Goal: Navigation & Orientation: Find specific page/section

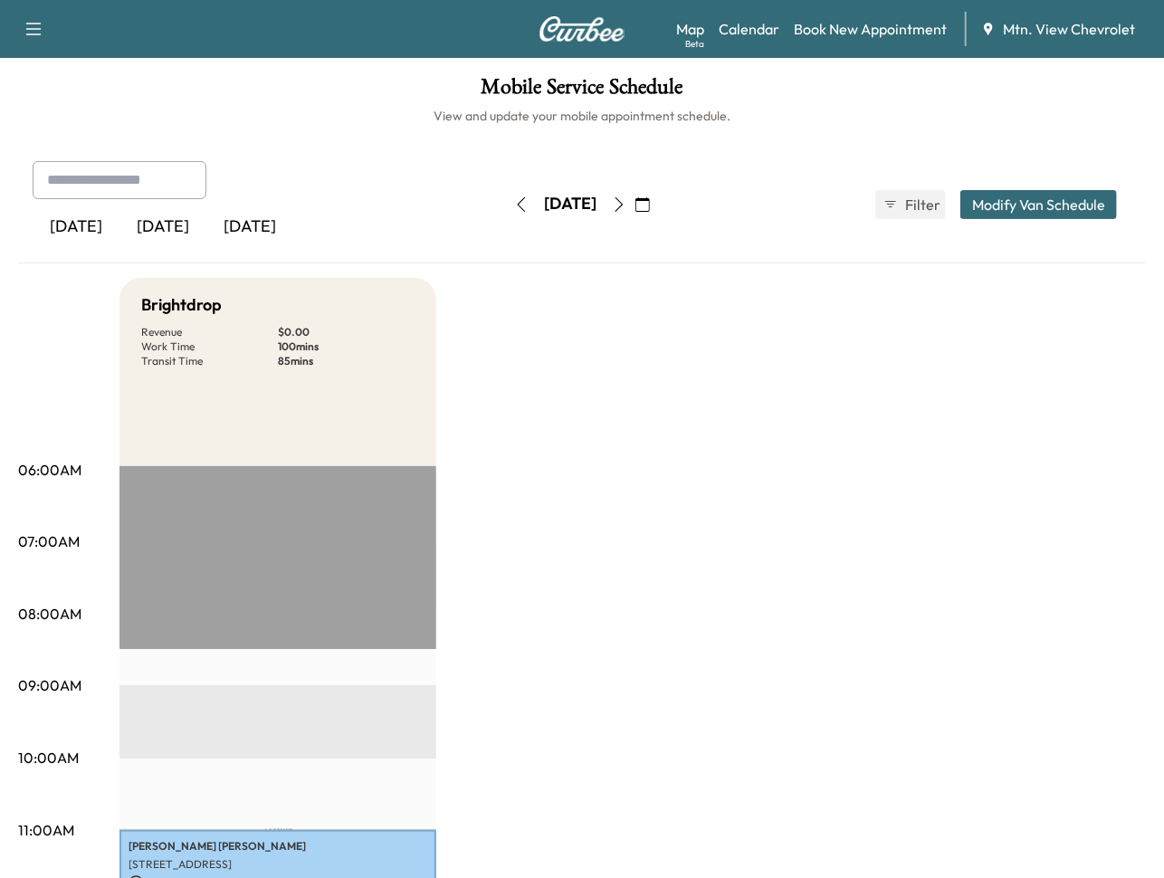
click at [163, 229] on div "[DATE]" at bounding box center [162, 227] width 87 height 42
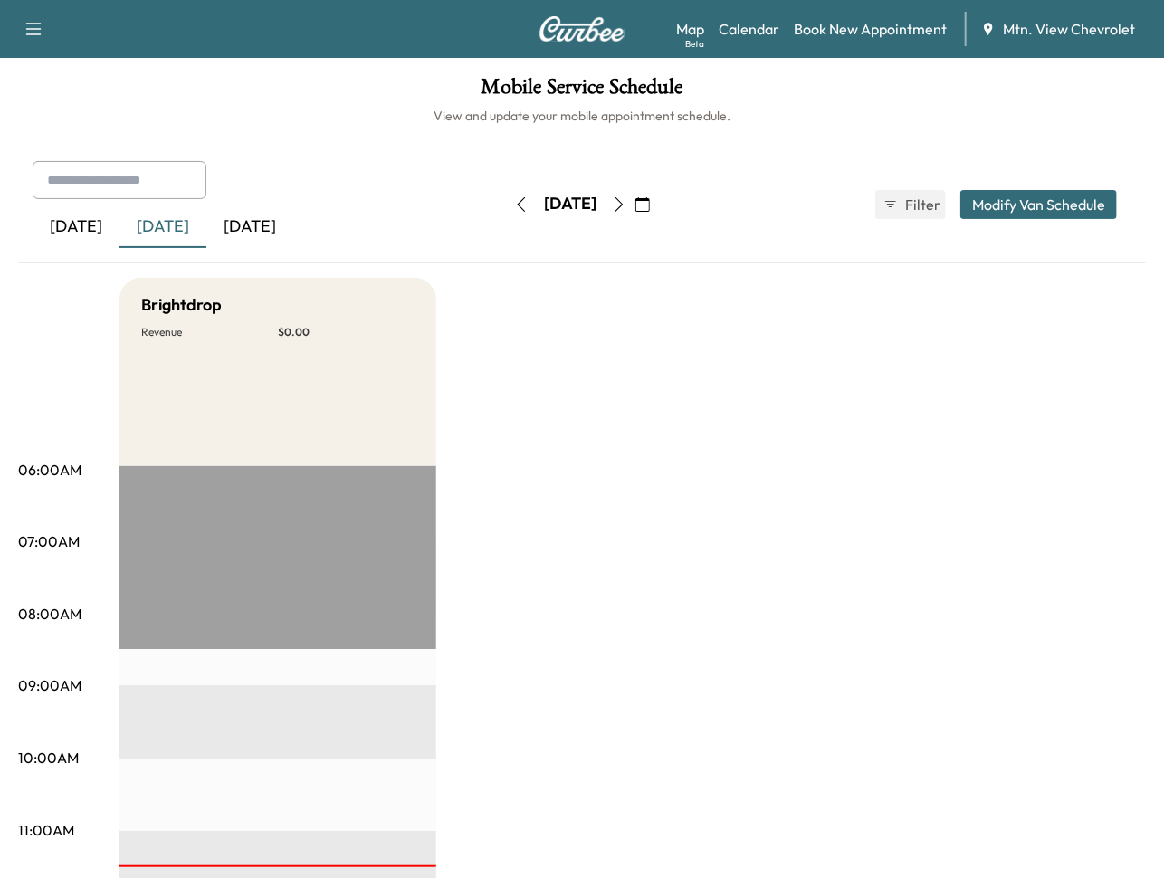
click at [87, 220] on div "[DATE]" at bounding box center [76, 227] width 87 height 42
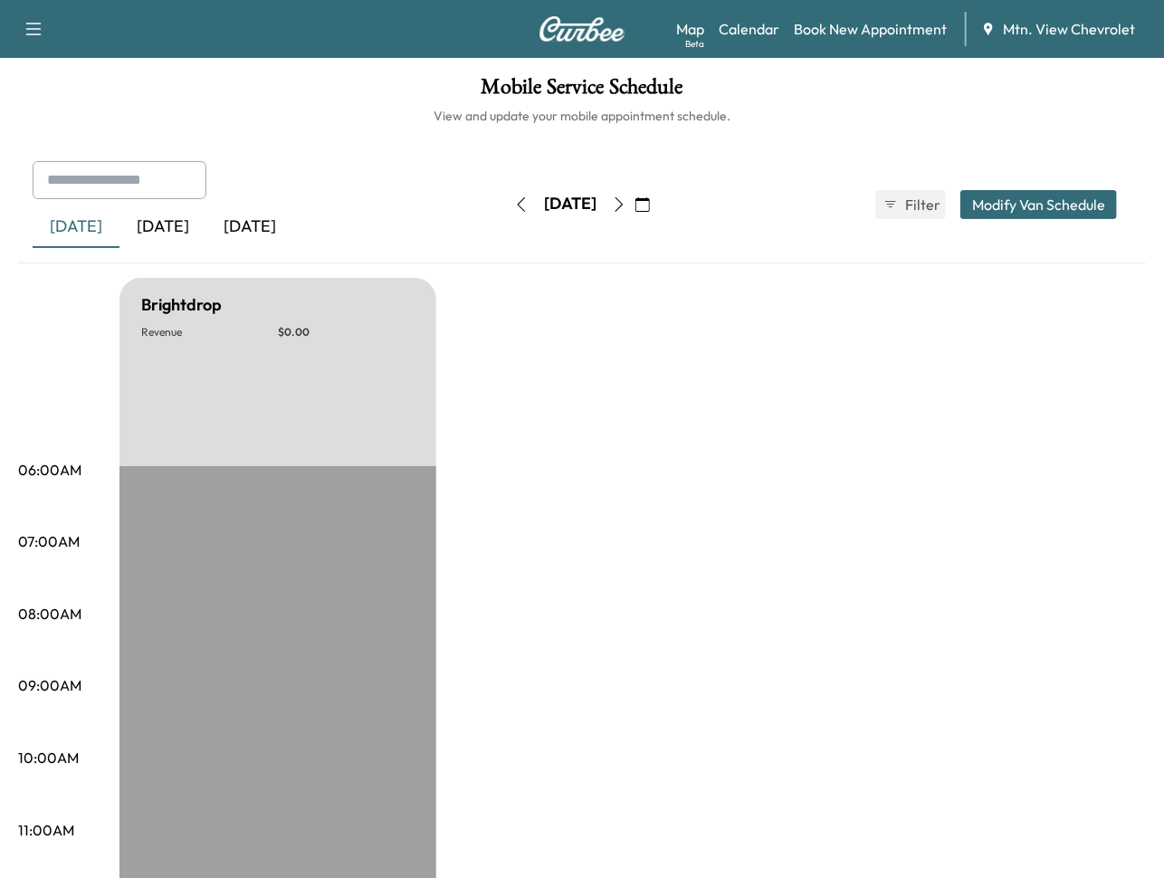
click at [148, 222] on div "[DATE]" at bounding box center [162, 227] width 87 height 42
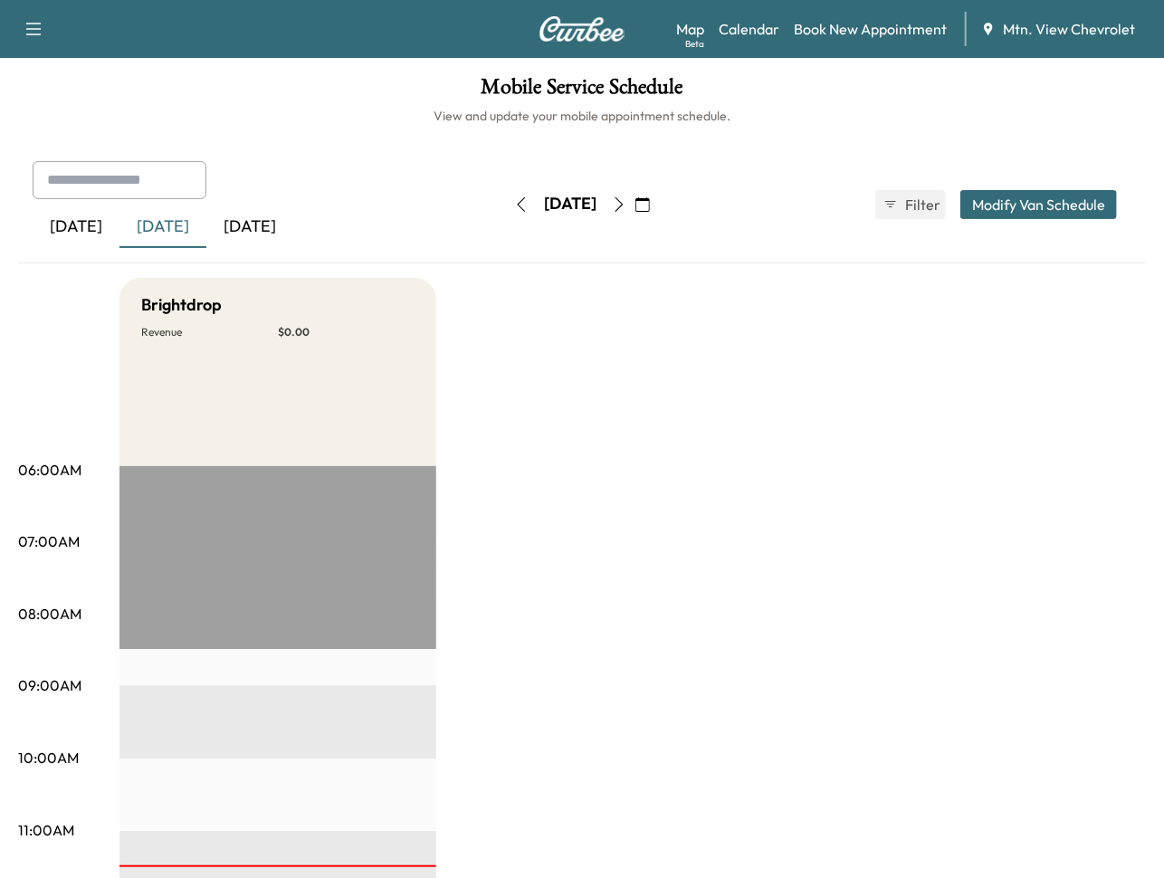
click at [244, 222] on div "[DATE]" at bounding box center [249, 227] width 87 height 42
click at [156, 227] on div "[DATE]" at bounding box center [162, 227] width 87 height 42
click at [239, 215] on div "[DATE]" at bounding box center [249, 227] width 87 height 42
click at [165, 235] on div "[DATE]" at bounding box center [162, 227] width 87 height 42
drag, startPoint x: 237, startPoint y: 224, endPoint x: 311, endPoint y: 225, distance: 74.2
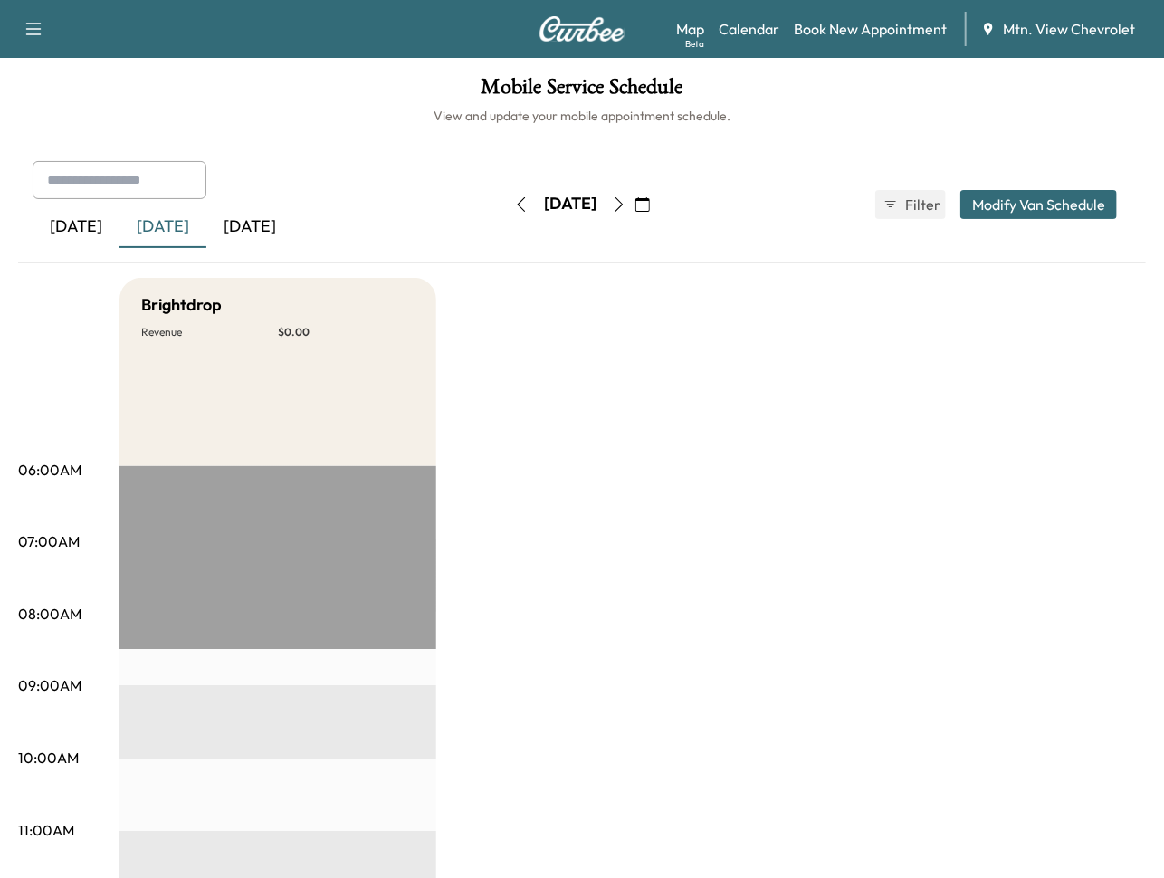
click at [239, 225] on div "[DATE]" at bounding box center [249, 227] width 87 height 42
